Goal: Task Accomplishment & Management: Use online tool/utility

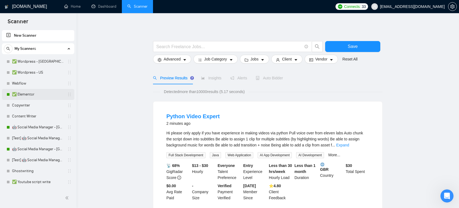
click at [34, 96] on link "✅ Elementor" at bounding box center [38, 94] width 52 height 11
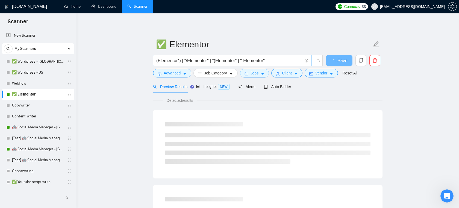
click at [247, 61] on input "(Elementor*) | "/Elementor" | "(Elementor" | "-Elementor"" at bounding box center [229, 60] width 146 height 7
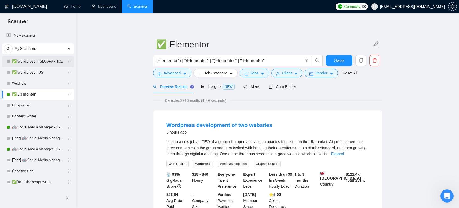
click at [39, 62] on link "✅ Wordpress - [GEOGRAPHIC_DATA]" at bounding box center [38, 61] width 52 height 11
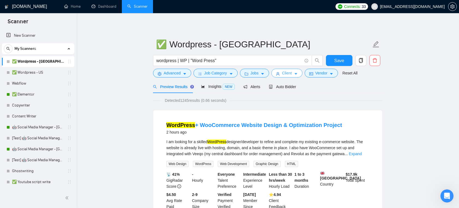
click at [292, 73] on span "Client" at bounding box center [287, 73] width 10 height 6
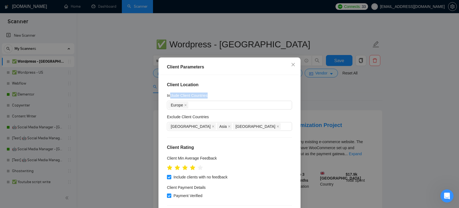
drag, startPoint x: 214, startPoint y: 96, endPoint x: 170, endPoint y: 98, distance: 44.0
click at [170, 98] on div "Include Client Countries" at bounding box center [229, 96] width 125 height 8
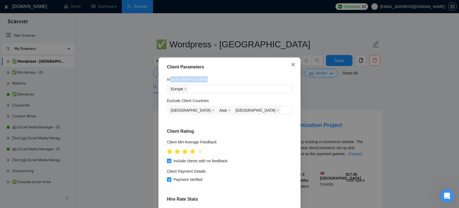
click at [295, 67] on span "Close" at bounding box center [293, 64] width 15 height 15
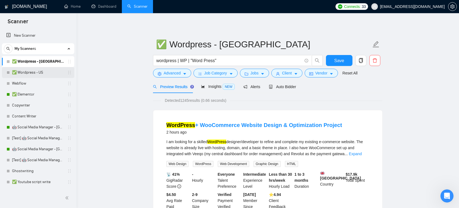
click at [44, 75] on link "✅ Wordpress - US" at bounding box center [38, 72] width 52 height 11
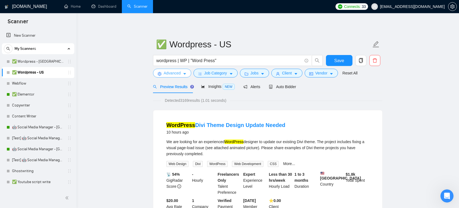
click at [186, 75] on icon "caret-down" at bounding box center [185, 74] width 4 height 4
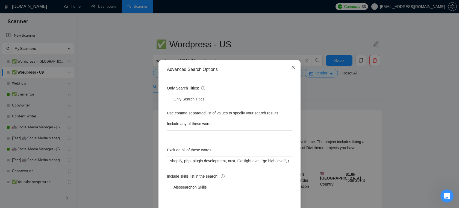
click at [296, 70] on span "Close" at bounding box center [293, 67] width 15 height 15
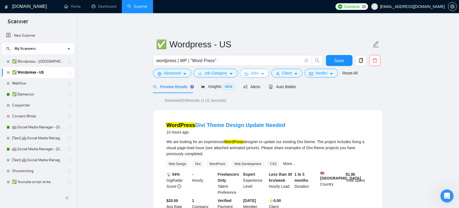
click at [257, 71] on span "Jobs" at bounding box center [255, 73] width 8 height 6
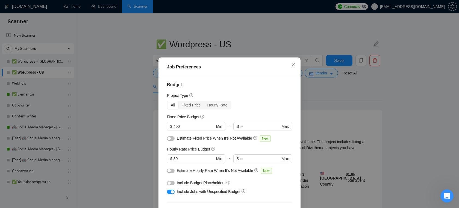
click at [295, 64] on icon "close" at bounding box center [293, 64] width 4 height 4
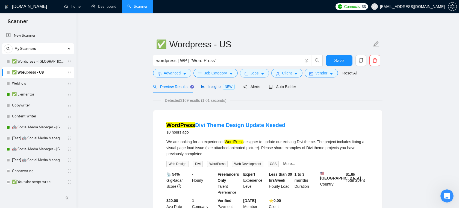
click at [213, 88] on span "Insights NEW" at bounding box center [217, 86] width 33 height 4
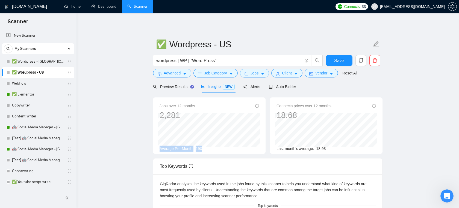
drag, startPoint x: 211, startPoint y: 149, endPoint x: 159, endPoint y: 150, distance: 52.5
click at [159, 150] on div "Jobs over 12 months 2,281 [DATE] 158 Average Per Month: 190" at bounding box center [209, 125] width 113 height 56
click at [205, 149] on div "Average Per Month: 190" at bounding box center [209, 148] width 99 height 6
click at [281, 87] on span "Auto Bidder" at bounding box center [282, 86] width 27 height 4
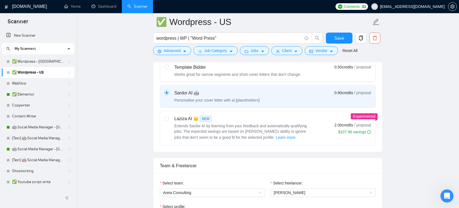
scroll to position [248, 0]
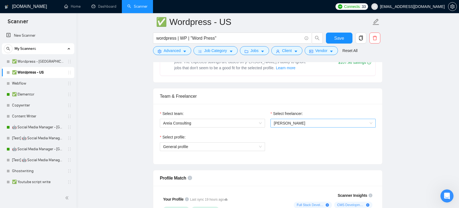
click at [305, 125] on span "[PERSON_NAME]" at bounding box center [289, 123] width 31 height 4
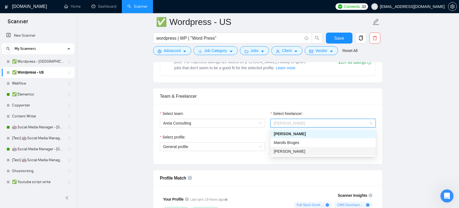
click at [211, 103] on div "Team & Freelancer" at bounding box center [268, 96] width 216 height 16
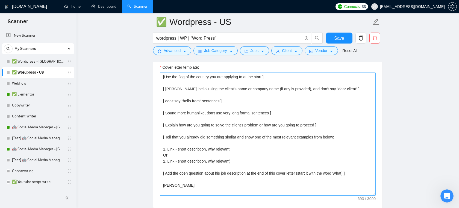
scroll to position [618, 0]
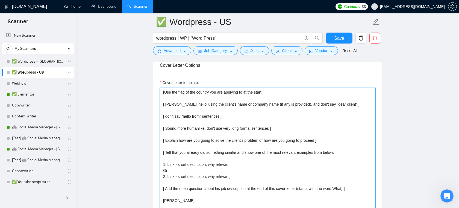
click at [204, 101] on textarea "[Use the flag of the country you are applying to at the start.] [ [PERSON_NAME]…" at bounding box center [268, 149] width 216 height 123
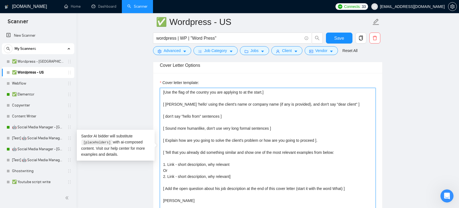
click at [239, 92] on textarea "[Use the flag of the country you are applying to at the start.] [ [PERSON_NAME]…" at bounding box center [268, 149] width 216 height 123
click at [242, 116] on textarea "[Use the flag of the country you are applying to at the start.] [ [PERSON_NAME]…" at bounding box center [268, 149] width 216 height 123
click at [253, 114] on textarea "[Use the flag of the country you are applying to at the start.] [ [PERSON_NAME]…" at bounding box center [268, 149] width 216 height 123
click at [234, 125] on textarea "[Use the flag of the country you are applying to at the start.] [ [PERSON_NAME]…" at bounding box center [268, 149] width 216 height 123
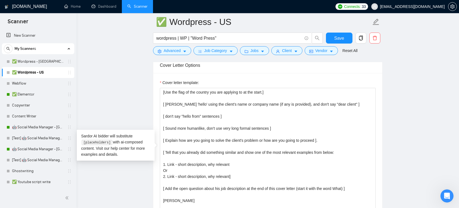
click at [134, 85] on main "✅ Wordpress - US wordpress | WP | "Word Press" Save Advanced Job Category Jobs …" at bounding box center [267, 187] width 365 height 1566
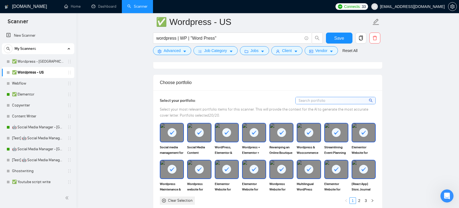
scroll to position [458, 0]
click at [77, 6] on link "Home" at bounding box center [72, 6] width 16 height 5
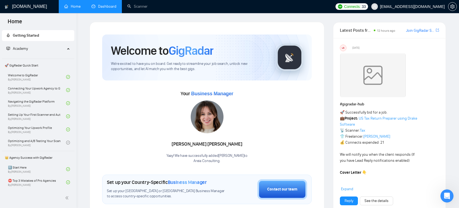
click at [103, 9] on link "Dashboard" at bounding box center [104, 6] width 25 height 5
